Goal: Task Accomplishment & Management: Manage account settings

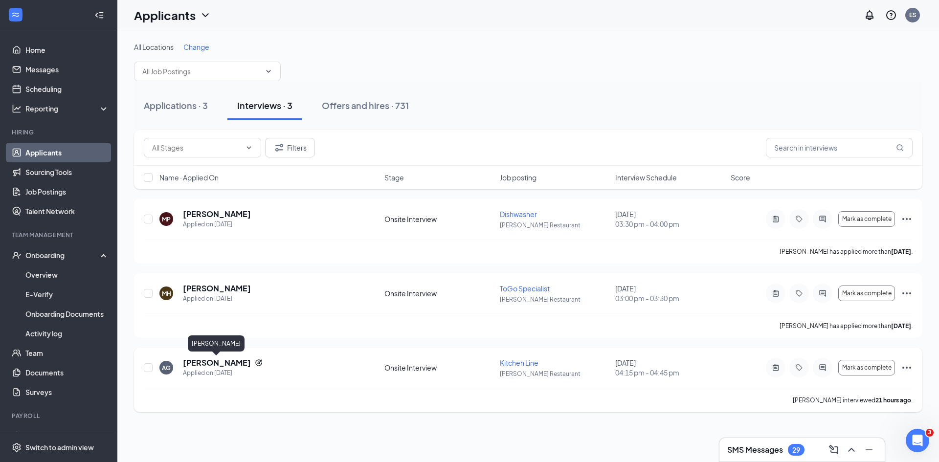
click at [192, 363] on h5 "[PERSON_NAME]" at bounding box center [217, 363] width 68 height 11
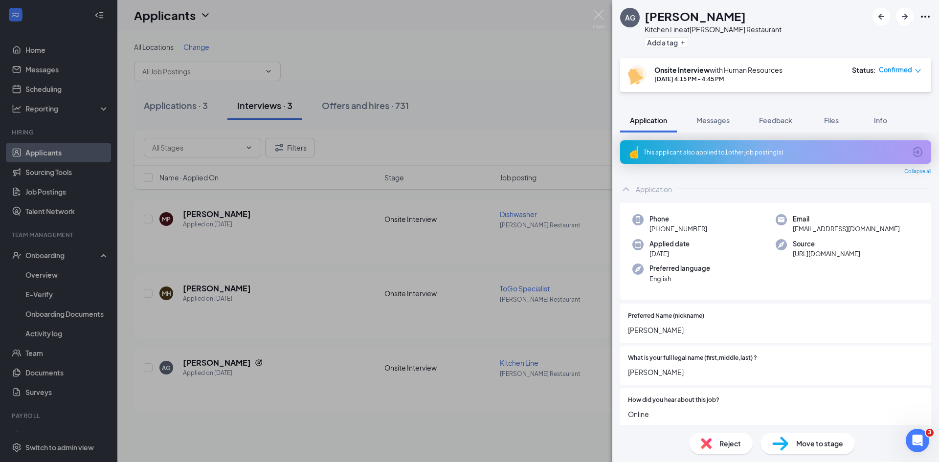
click at [337, 386] on div "AG [PERSON_NAME] Kitchen Line at [PERSON_NAME] Restaurant Add a tag Onsite Inte…" at bounding box center [469, 231] width 939 height 462
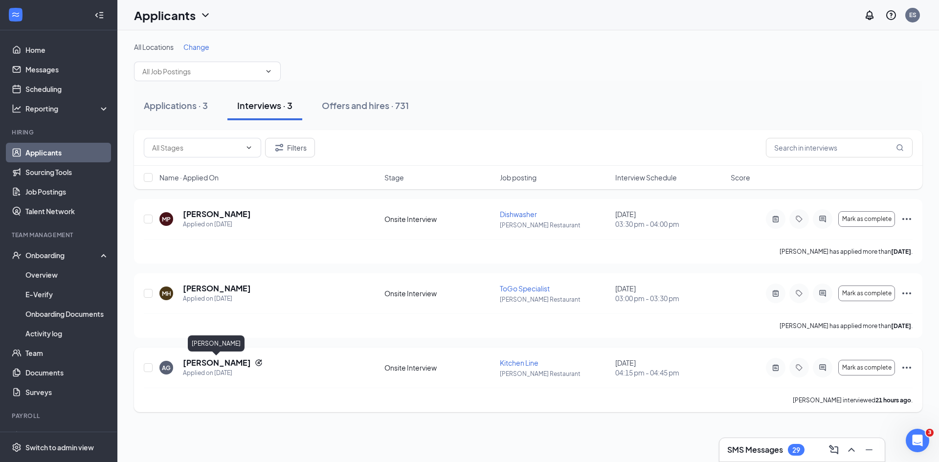
click at [218, 361] on h5 "[PERSON_NAME]" at bounding box center [217, 363] width 68 height 11
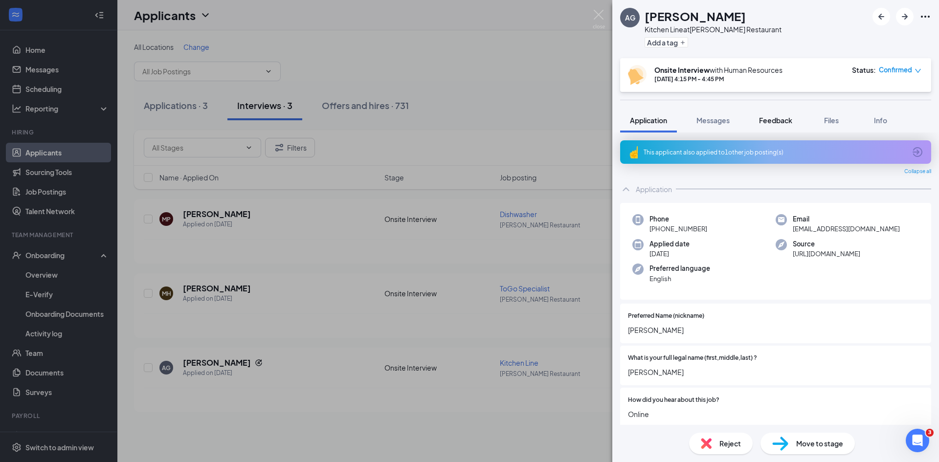
click at [783, 123] on span "Feedback" at bounding box center [775, 120] width 33 height 9
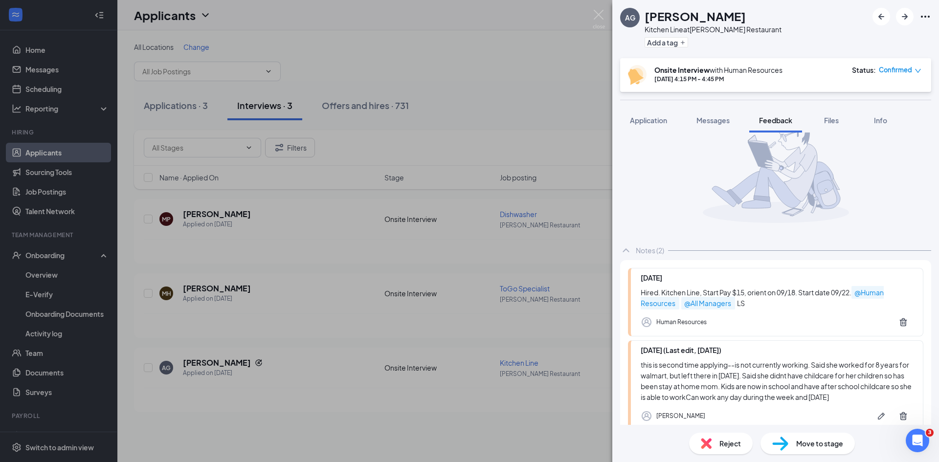
scroll to position [93, 0]
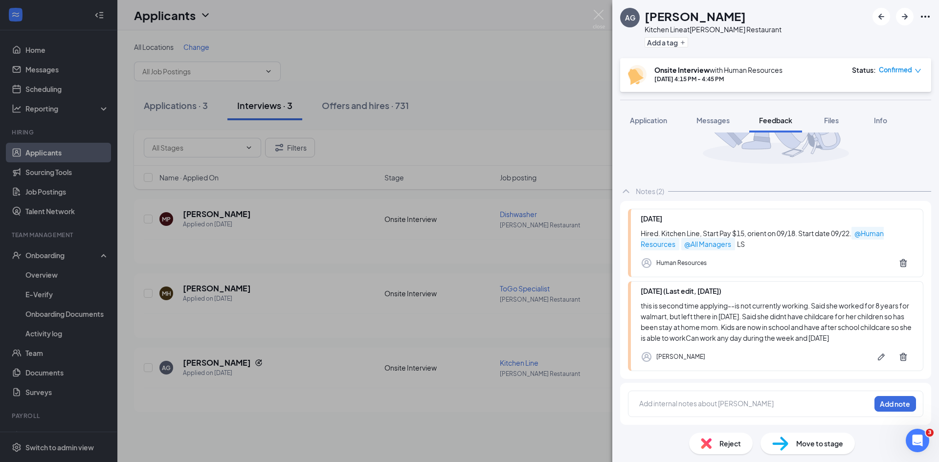
click at [172, 101] on div "AG [PERSON_NAME] Kitchen Line at [PERSON_NAME] Restaurant Add a tag Onsite Inte…" at bounding box center [469, 231] width 939 height 462
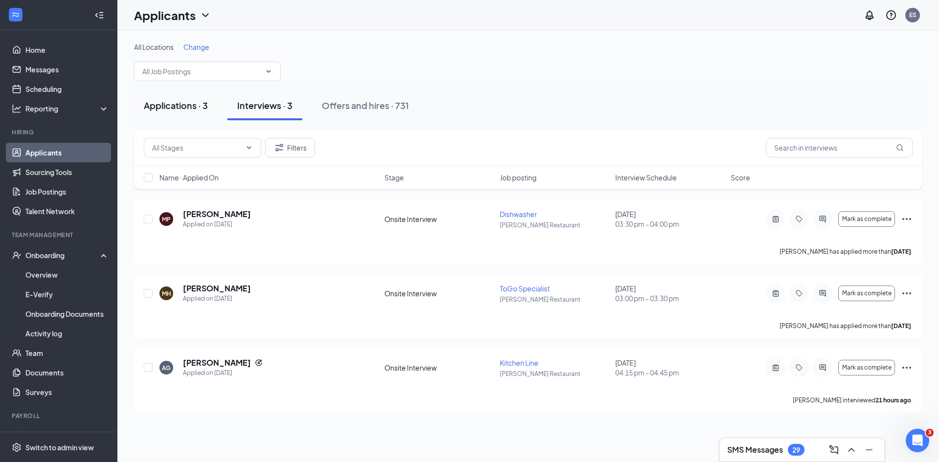
click at [165, 100] on div "Applications · 3" at bounding box center [176, 105] width 64 height 12
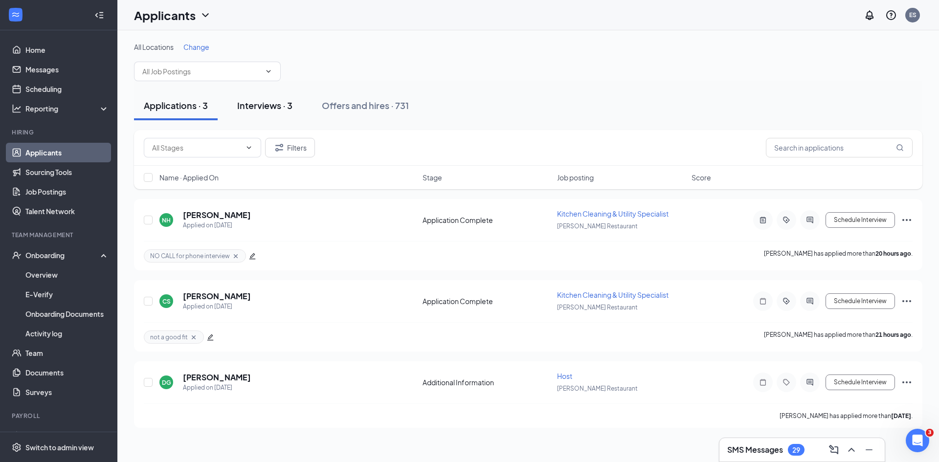
click at [269, 104] on div "Interviews · 3" at bounding box center [264, 105] width 55 height 12
